Goal: Information Seeking & Learning: Find contact information

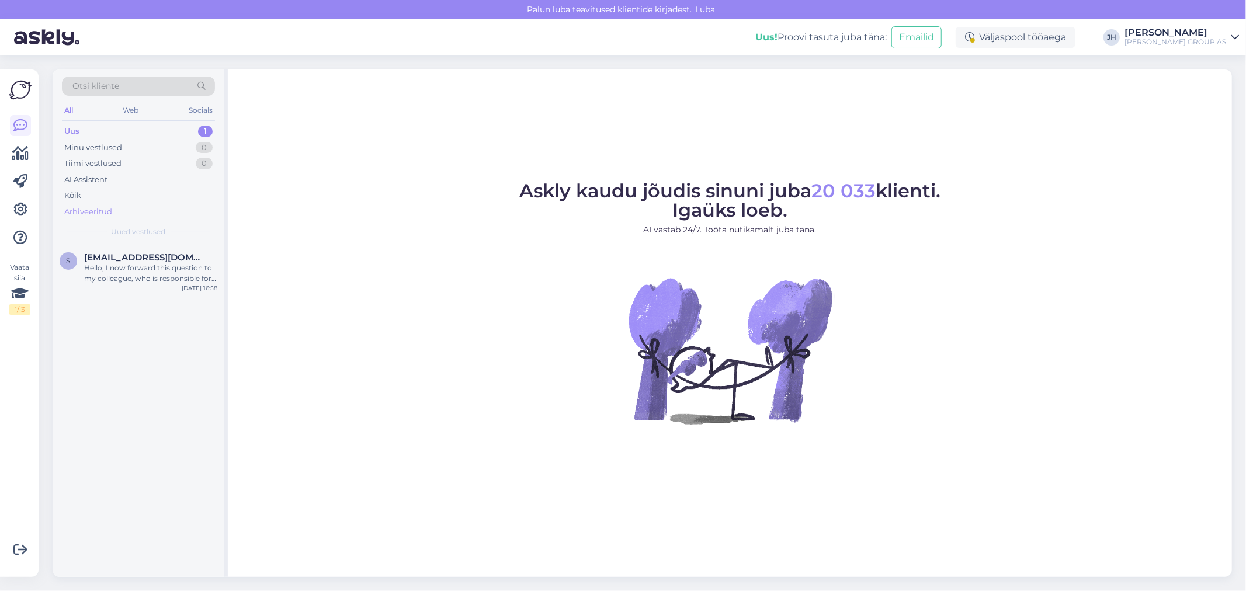
click at [103, 212] on div "Arhiveeritud" at bounding box center [88, 212] width 48 height 12
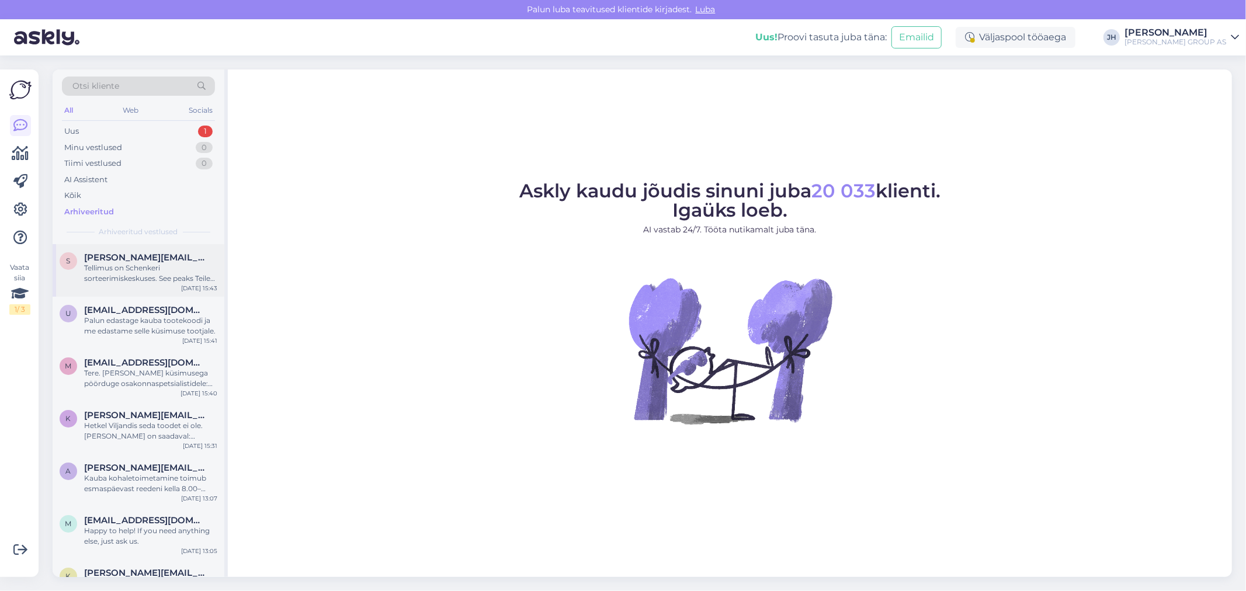
click at [119, 256] on span "[PERSON_NAME][EMAIL_ADDRESS][PERSON_NAME][DOMAIN_NAME]" at bounding box center [144, 257] width 121 height 11
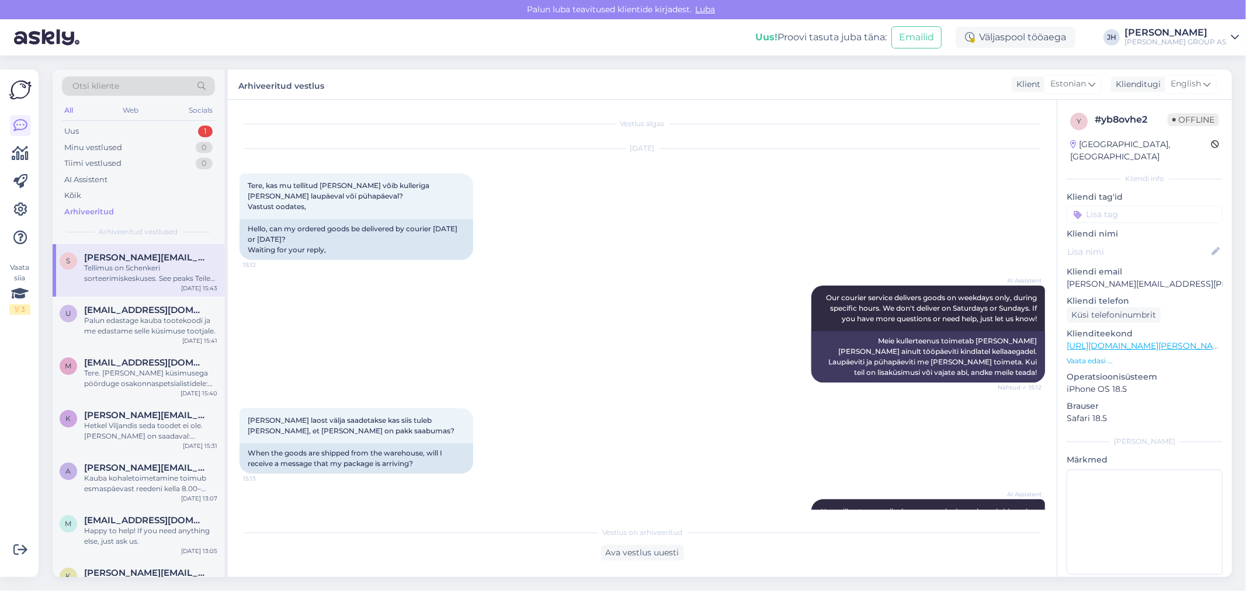
scroll to position [1063, 0]
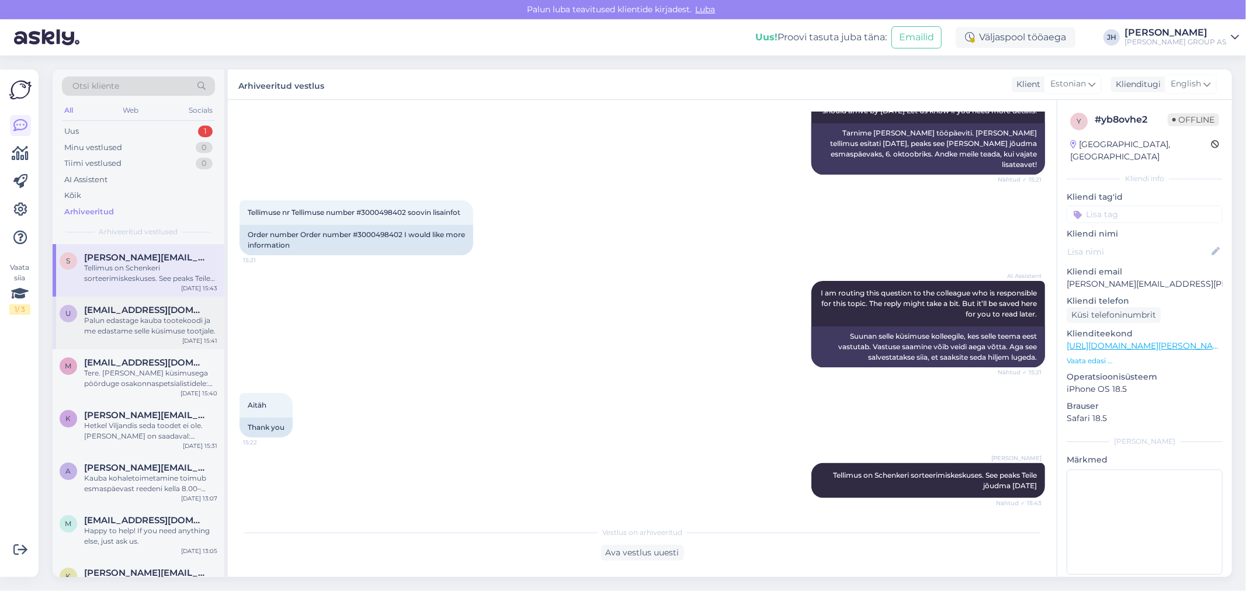
click at [128, 320] on div "Palun edastage kauba tootekoodi ja me edastame selle küsimuse tootjale." at bounding box center [150, 325] width 133 height 21
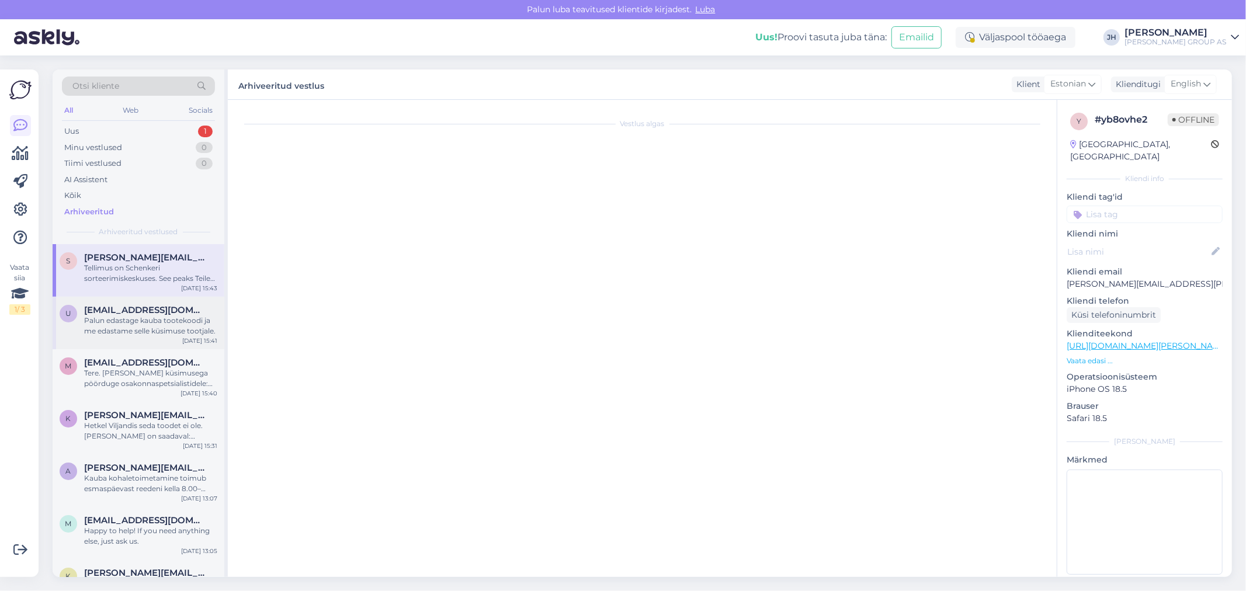
scroll to position [75, 0]
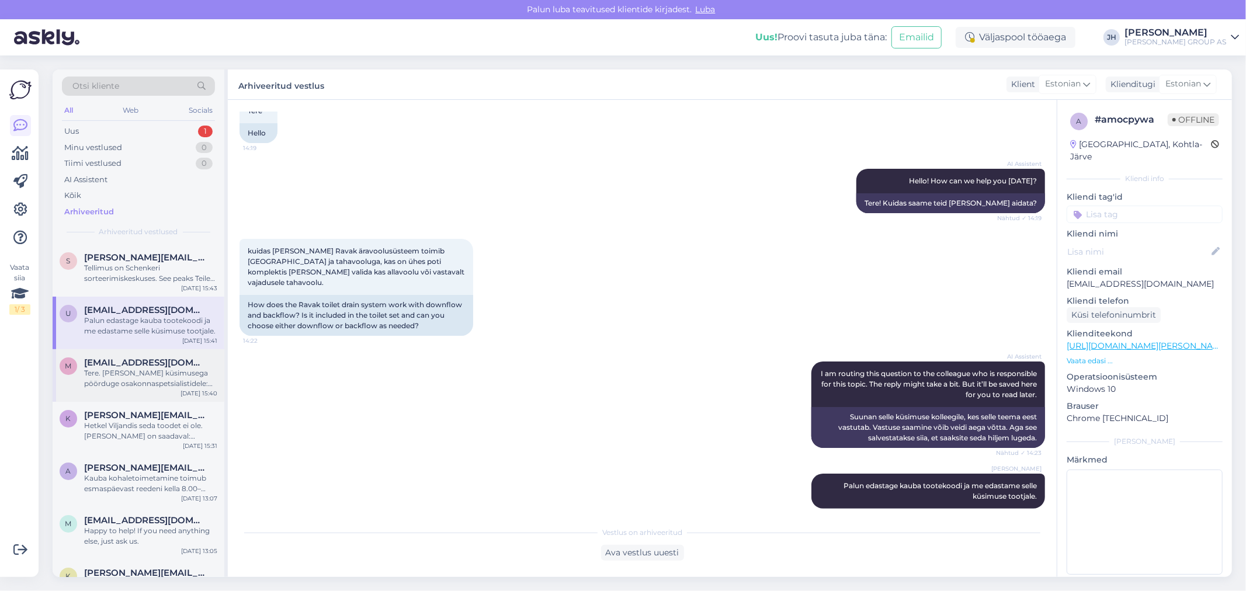
click at [131, 364] on span "[EMAIL_ADDRESS][DOMAIN_NAME]" at bounding box center [144, 362] width 121 height 11
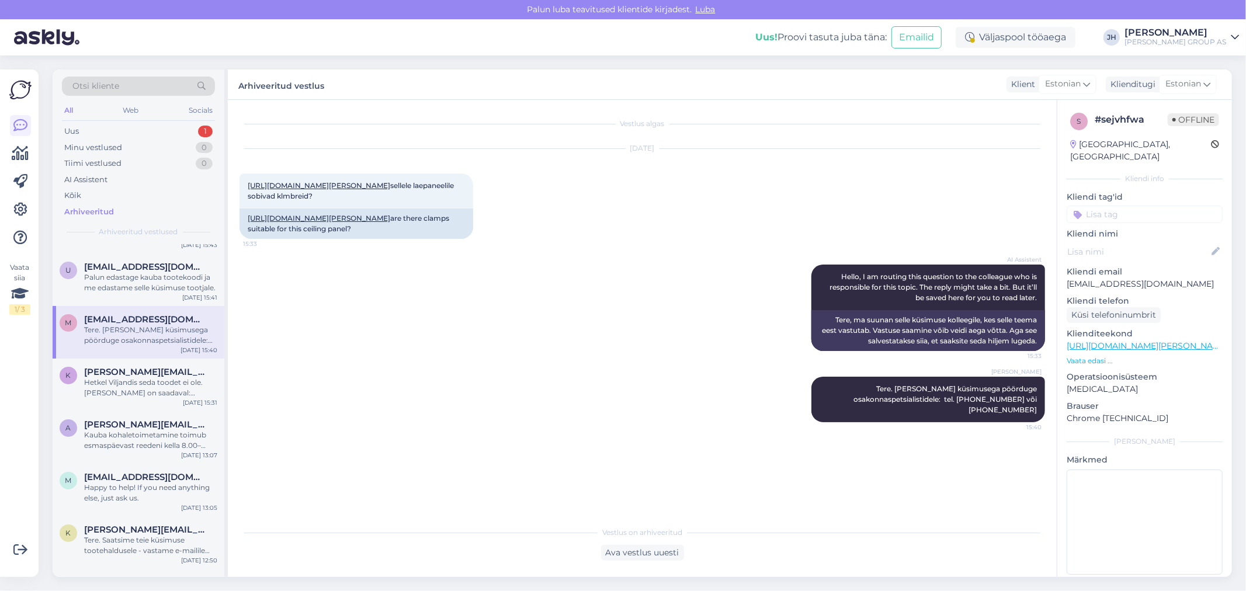
scroll to position [65, 0]
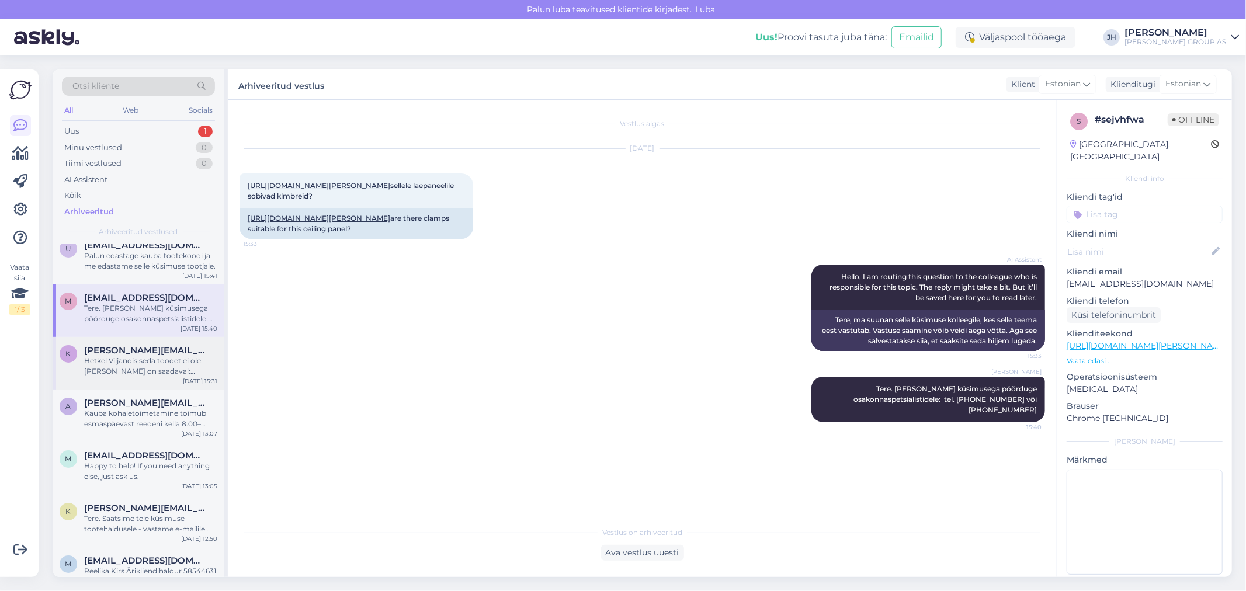
click at [132, 362] on div "Hetkel Viljandis seda toodet ei ole. [PERSON_NAME] on saadaval: [GEOGRAPHIC_DAT…" at bounding box center [150, 366] width 133 height 21
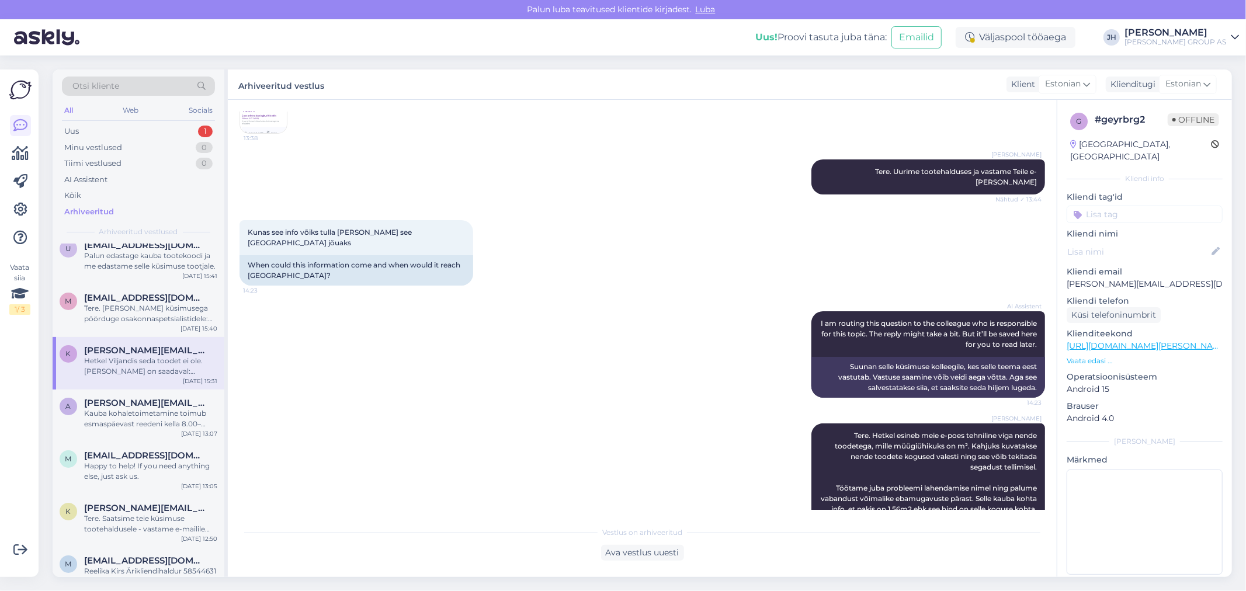
scroll to position [195, 0]
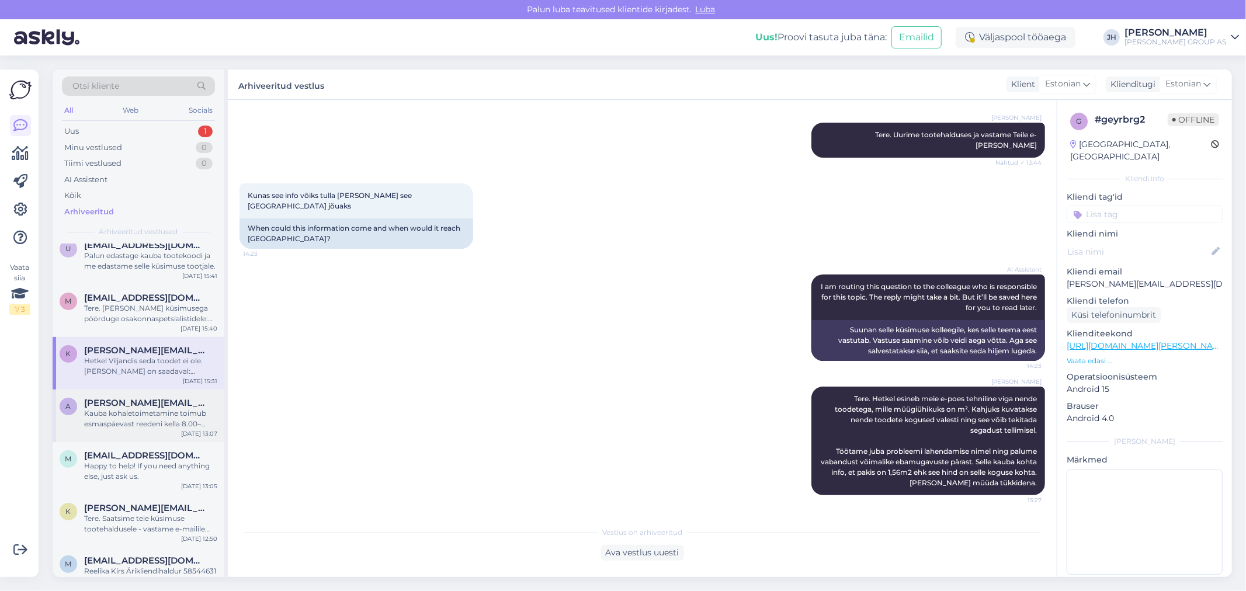
click at [160, 409] on div "Kauba kohaletoimetamine toimub esmaspäevast reedeni kella 8.00–17.00 . Kolmanda…" at bounding box center [150, 418] width 133 height 21
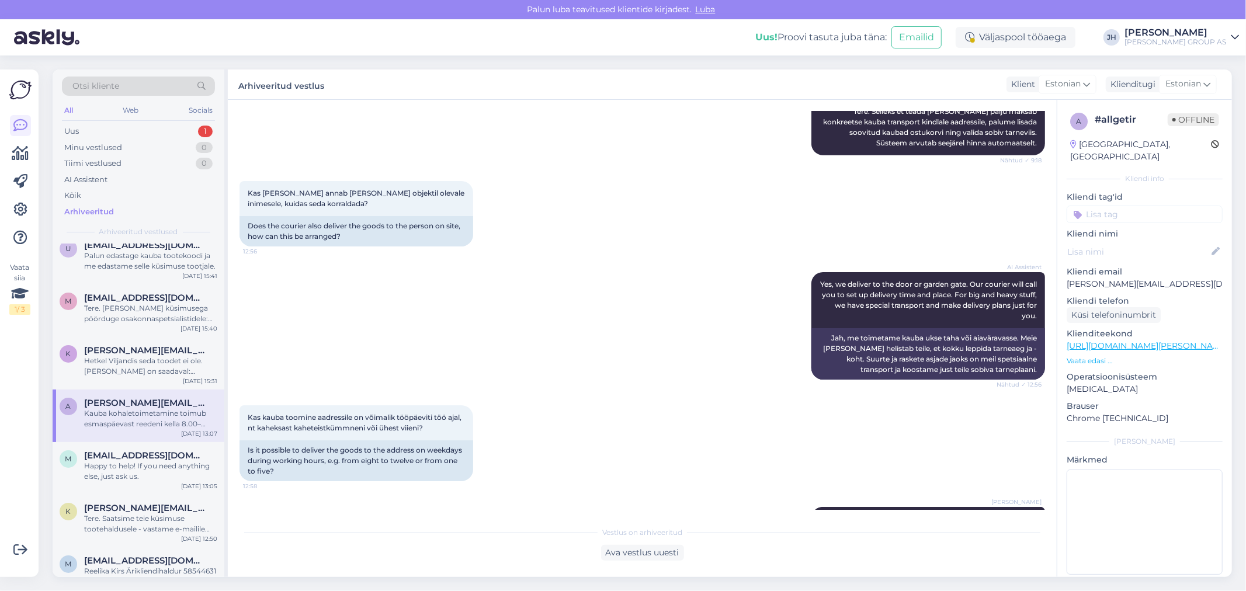
scroll to position [749, 0]
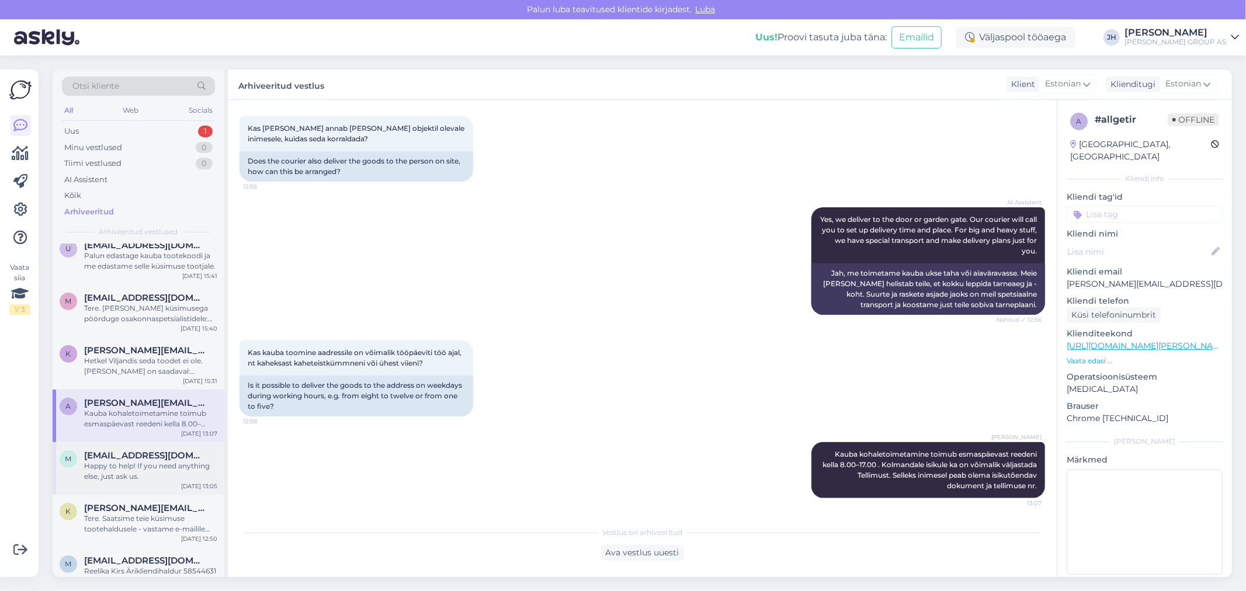
click at [160, 459] on span "[EMAIL_ADDRESS][DOMAIN_NAME]" at bounding box center [144, 455] width 121 height 11
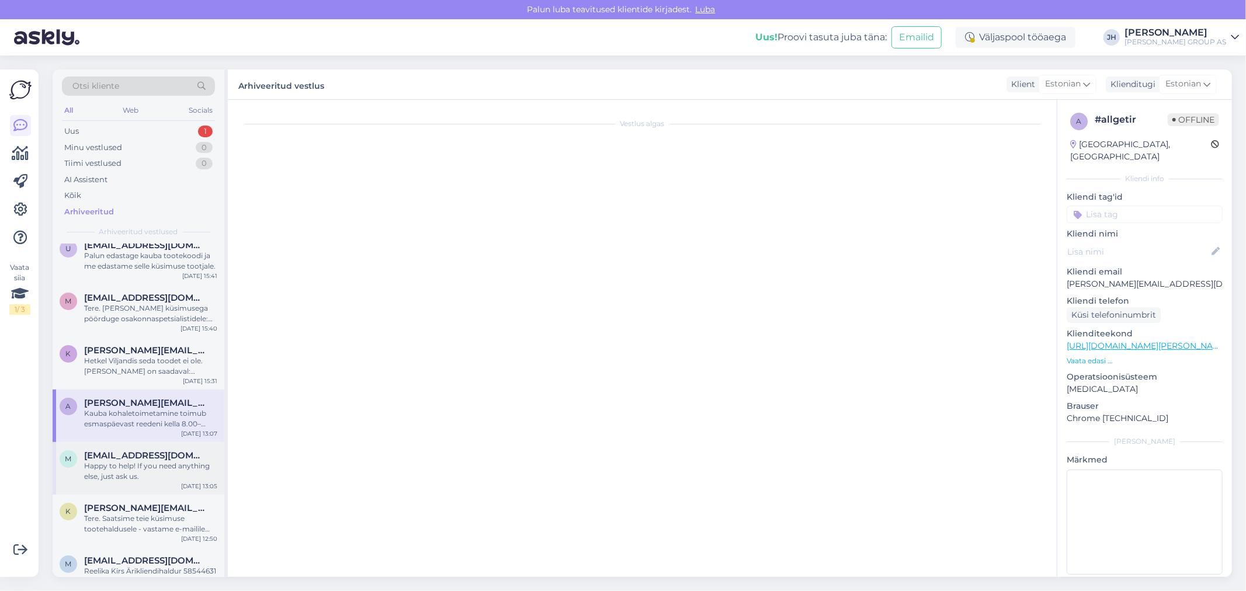
scroll to position [384, 0]
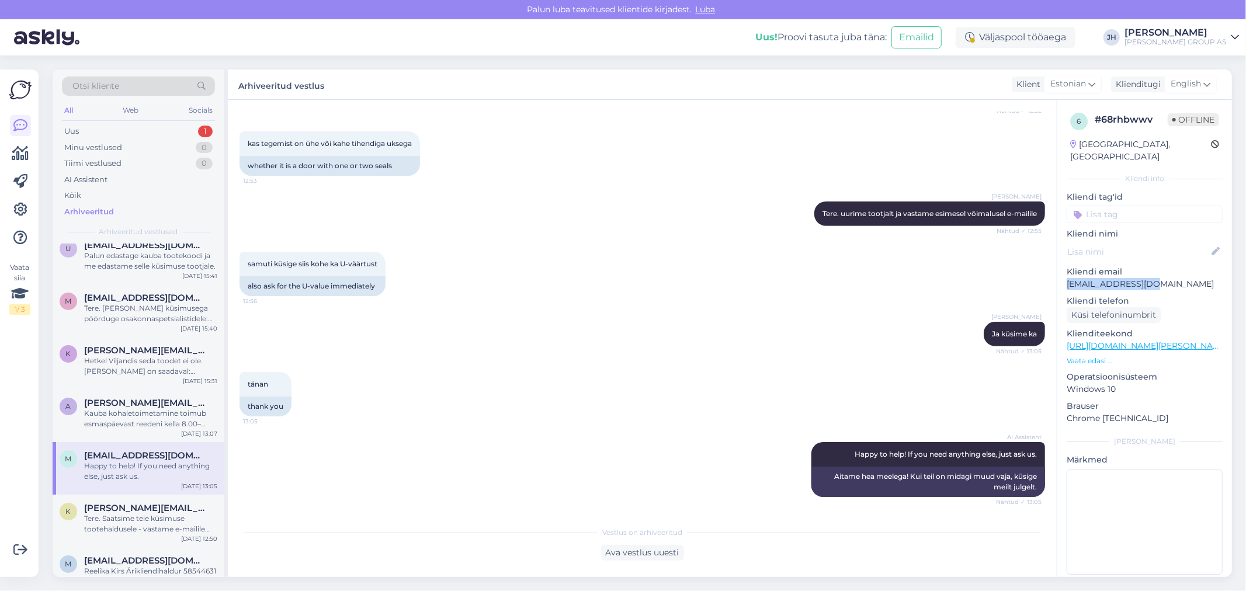
drag, startPoint x: 1163, startPoint y: 270, endPoint x: 1069, endPoint y: 277, distance: 94.3
click at [1069, 278] on p "[EMAIL_ADDRESS][DOMAIN_NAME]" at bounding box center [1145, 284] width 156 height 12
copy p "[EMAIL_ADDRESS][DOMAIN_NAME]"
